Goal: Transaction & Acquisition: Purchase product/service

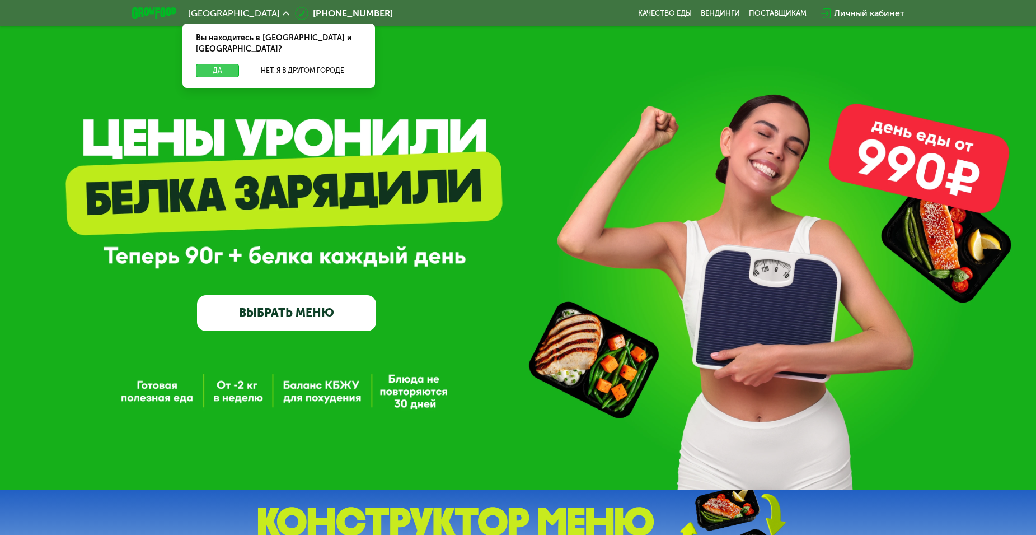
click at [216, 64] on button "Да" at bounding box center [217, 70] width 43 height 13
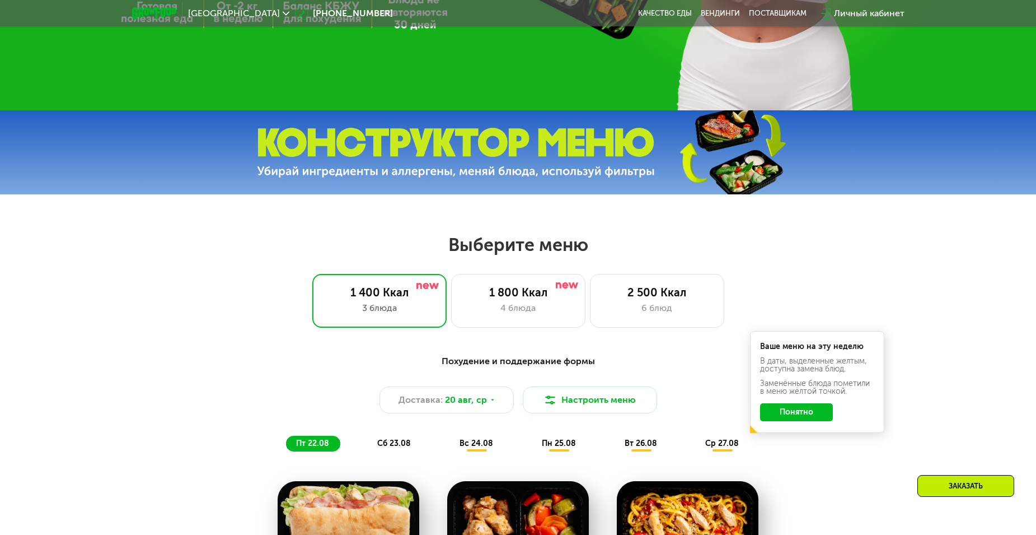
scroll to position [504, 0]
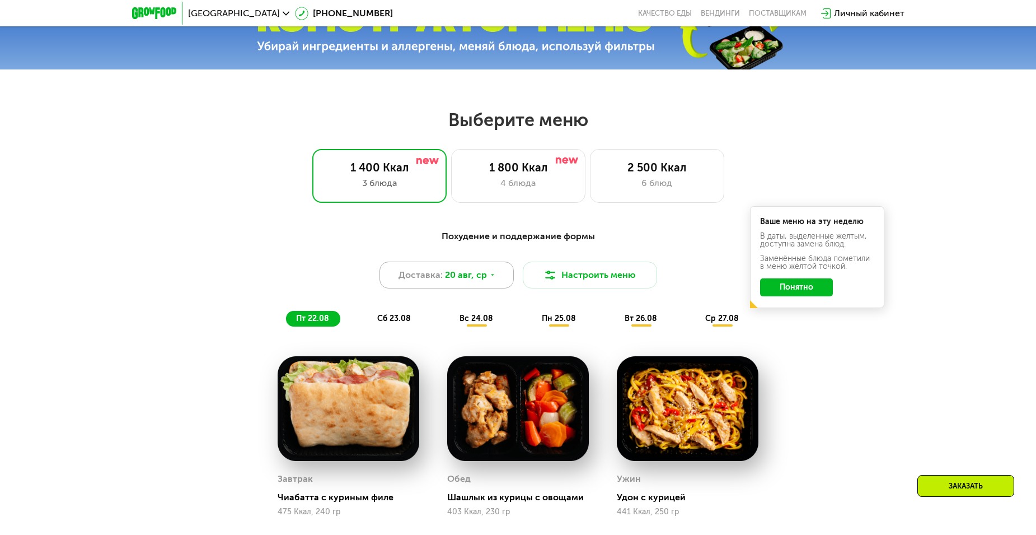
click at [496, 278] on div "Доставка: [DATE]" at bounding box center [447, 275] width 134 height 27
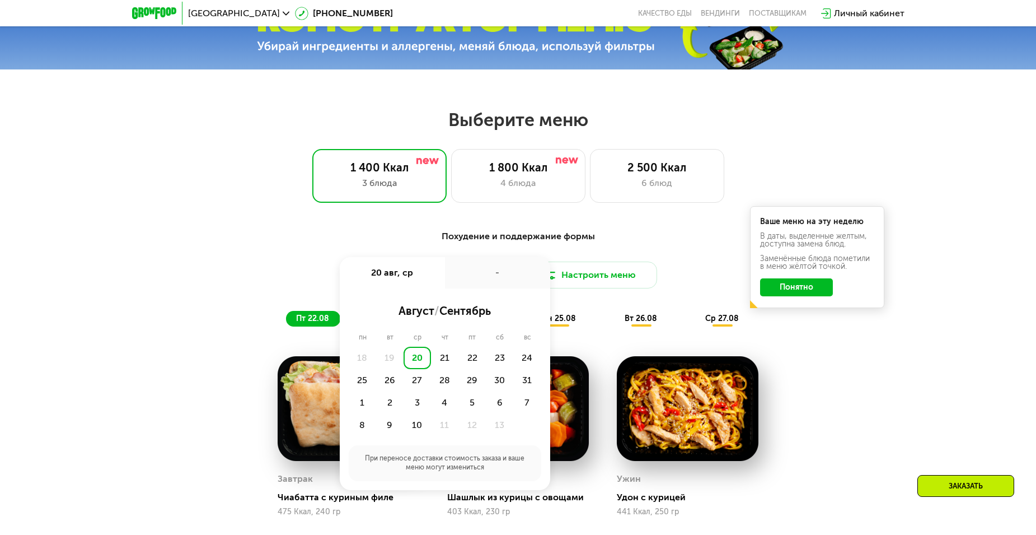
click at [172, 271] on div "Похудение и поддержание формы Доставка: 20 авг, ср 20 авг, ср - август / сентяб…" at bounding box center [518, 465] width 1036 height 502
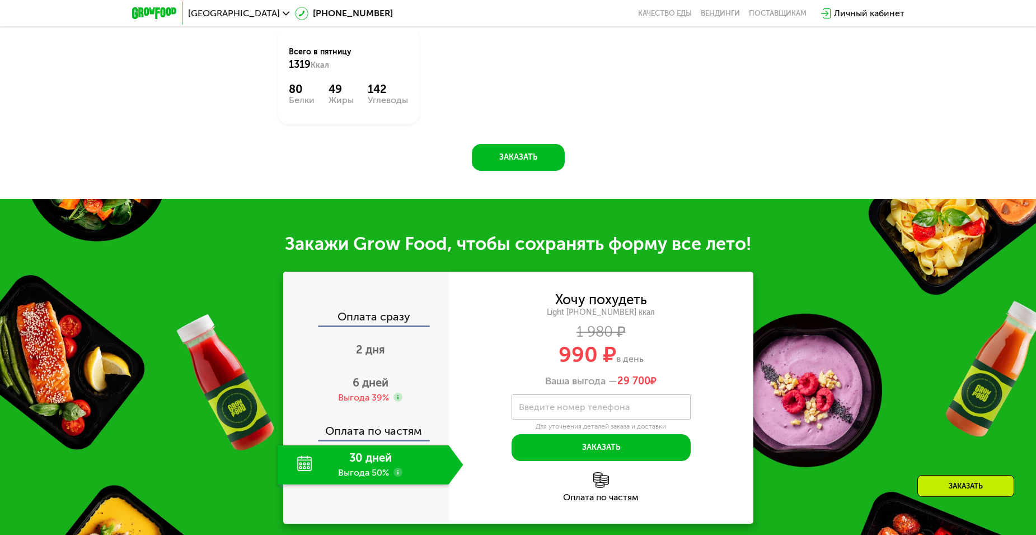
scroll to position [1176, 0]
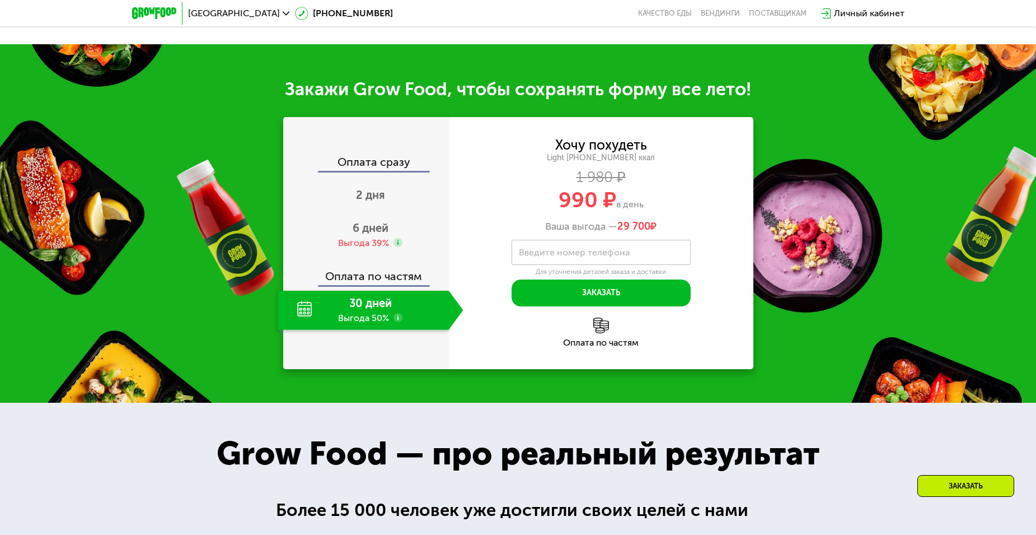
click at [362, 306] on div "30 дней Выгода 50%" at bounding box center [363, 310] width 171 height 39
click at [398, 317] on use at bounding box center [398, 317] width 9 height 9
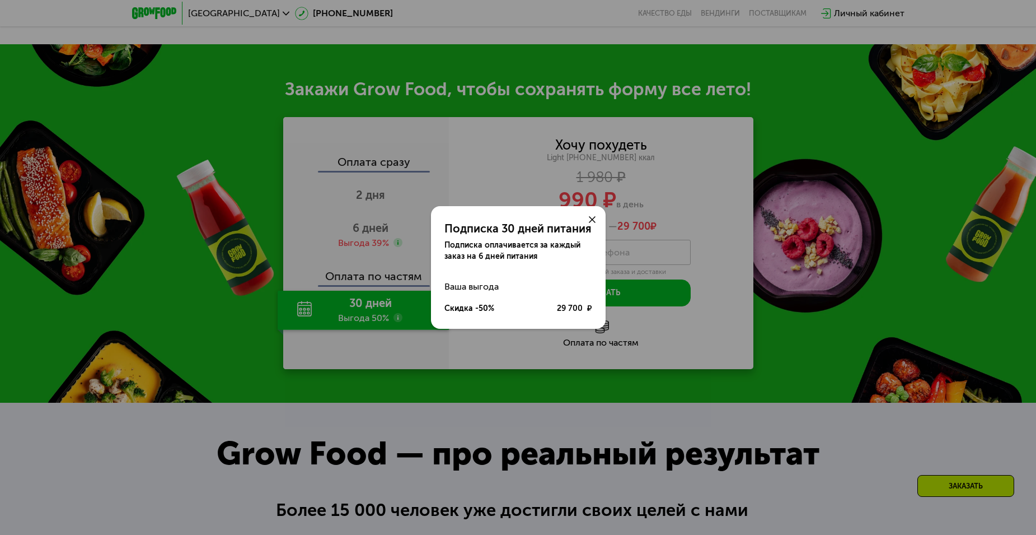
click at [592, 217] on icon at bounding box center [592, 219] width 7 height 7
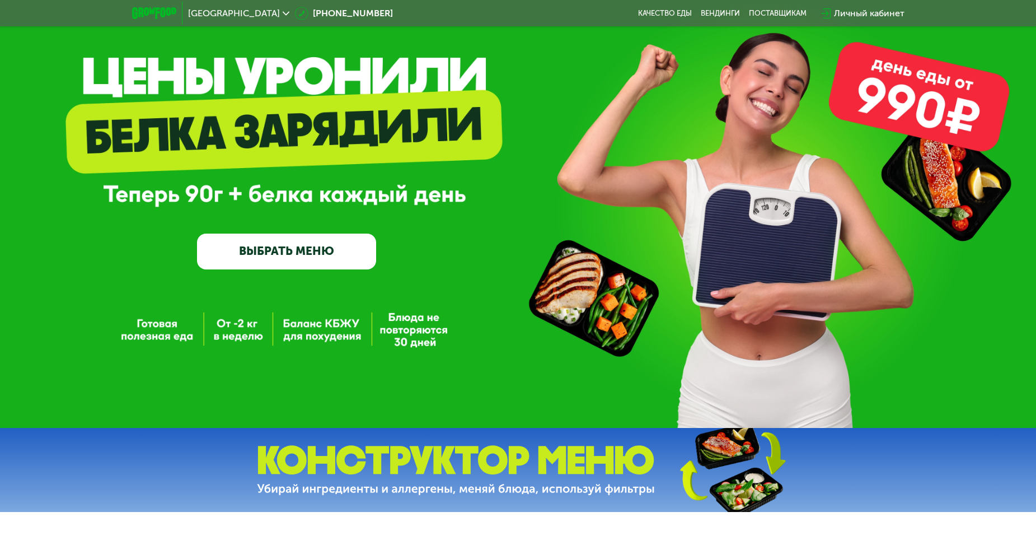
scroll to position [0, 0]
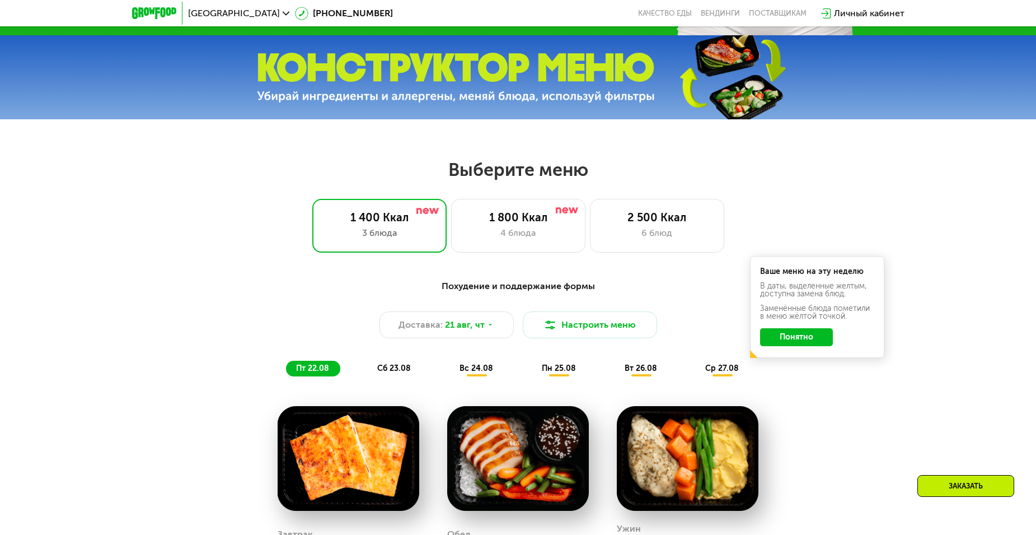
scroll to position [448, 0]
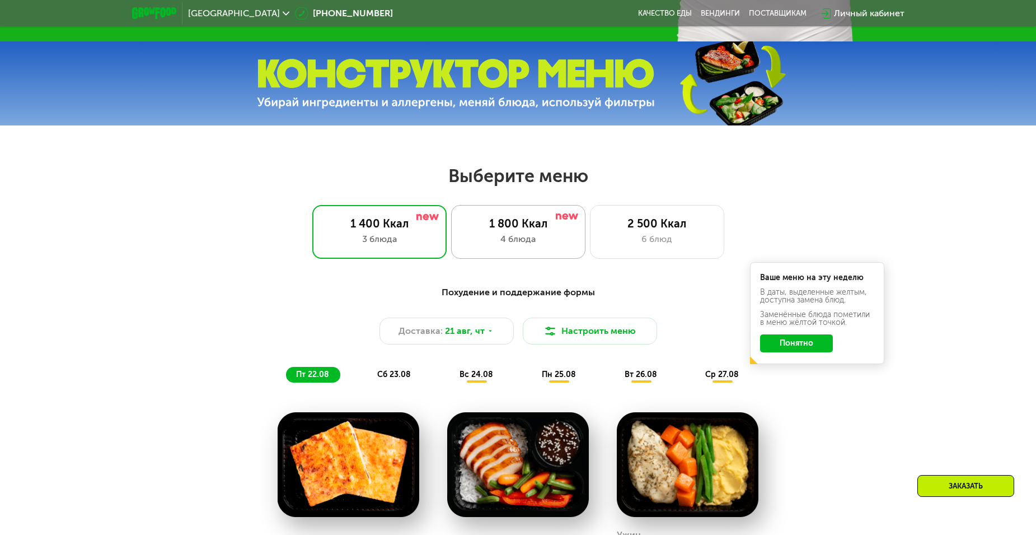
click at [590, 235] on div "1 800 Ккал 4 блюда" at bounding box center [657, 232] width 134 height 54
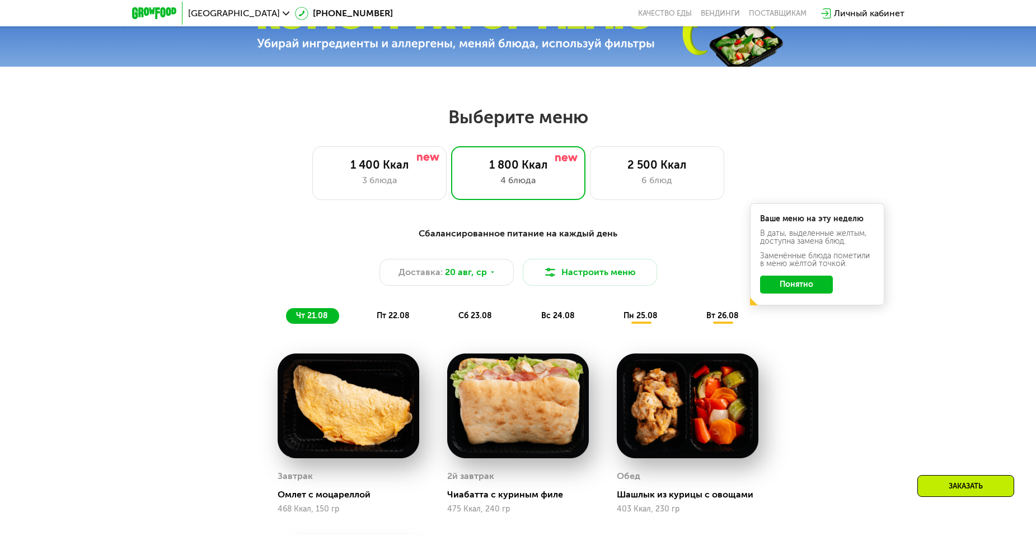
scroll to position [504, 0]
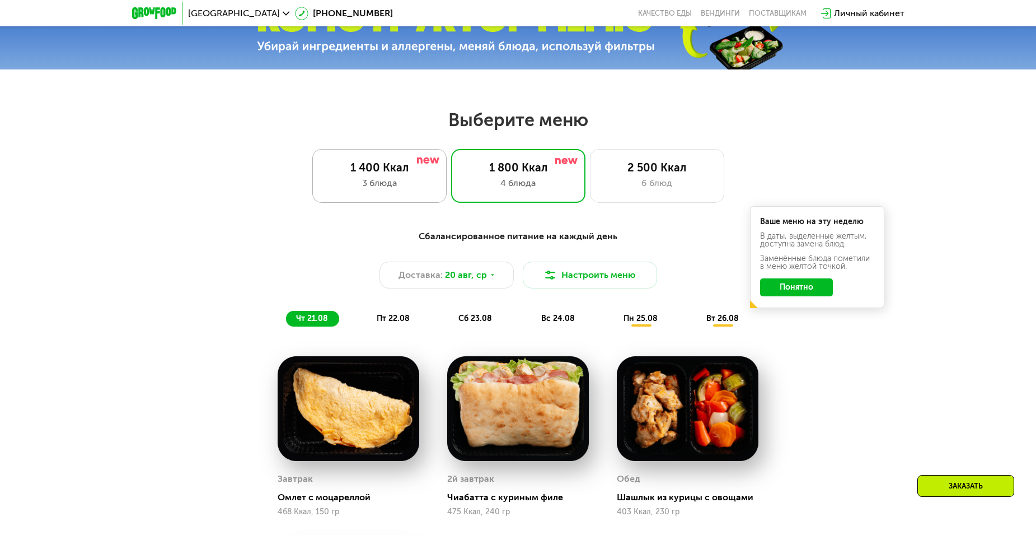
click at [380, 171] on div "1 400 Ккал" at bounding box center [379, 167] width 111 height 13
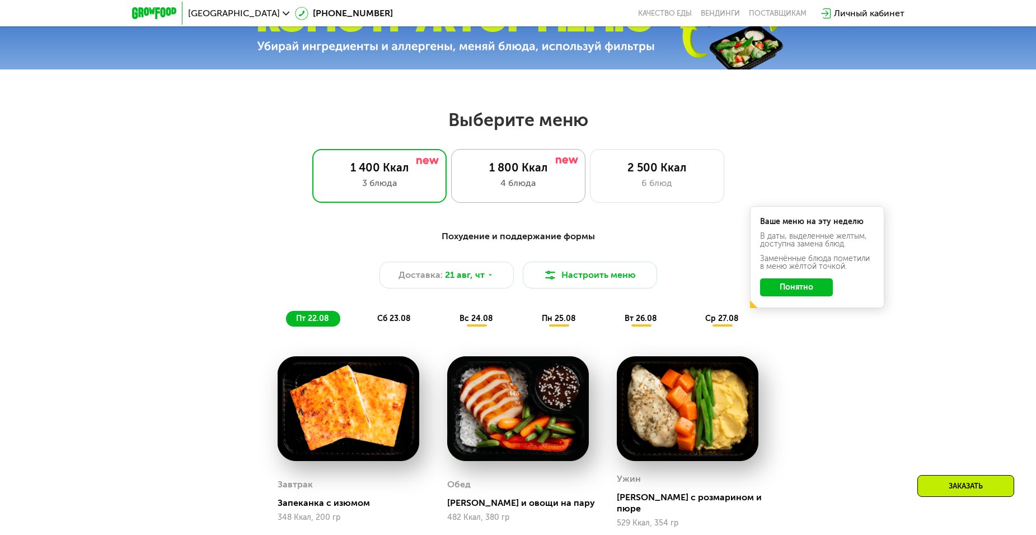
click at [526, 172] on div "1 800 Ккал" at bounding box center [518, 167] width 111 height 13
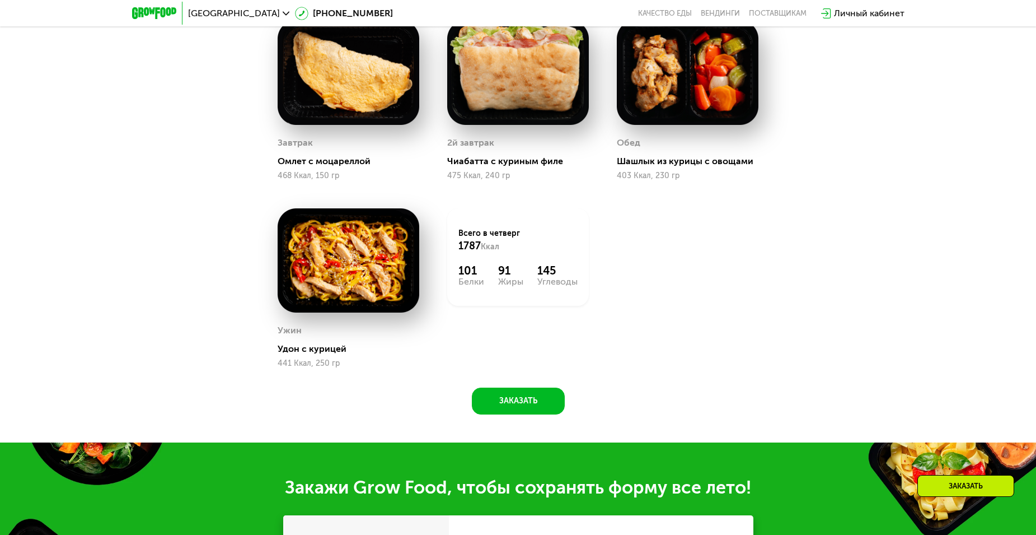
scroll to position [616, 0]
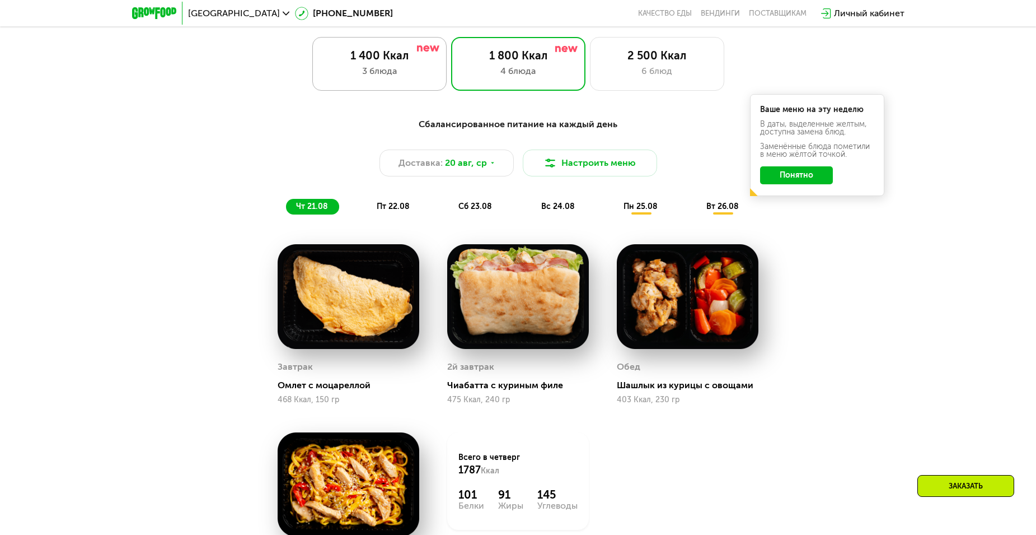
click at [379, 69] on div "3 блюда" at bounding box center [379, 70] width 111 height 13
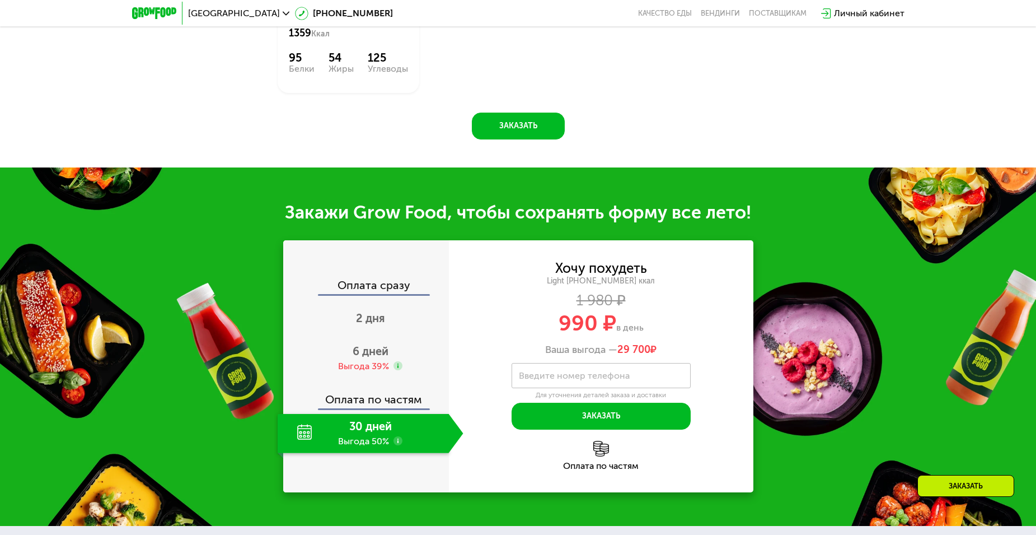
scroll to position [952, 0]
